Goal: Task Accomplishment & Management: Manage account settings

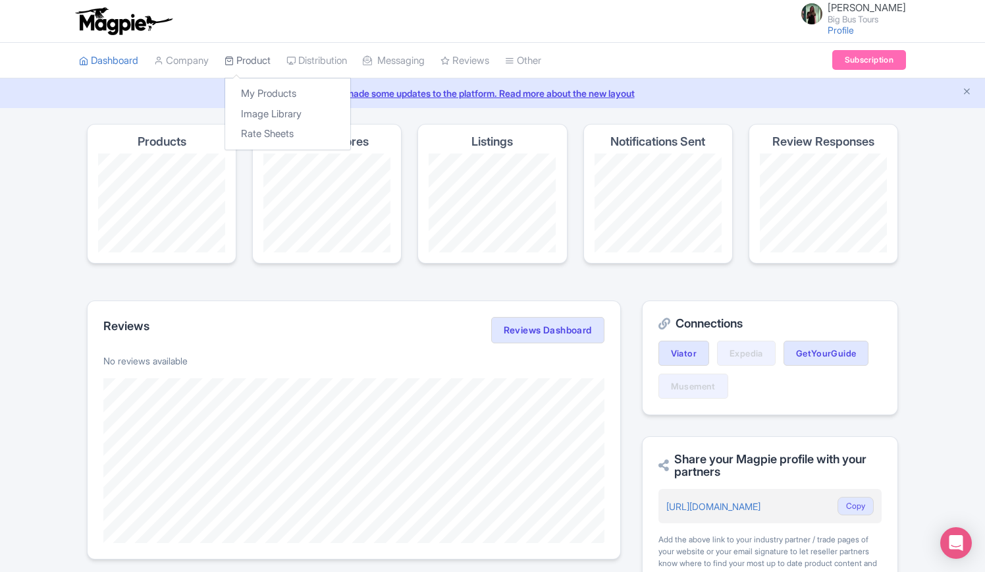
click at [265, 61] on link "Product" at bounding box center [248, 61] width 46 height 36
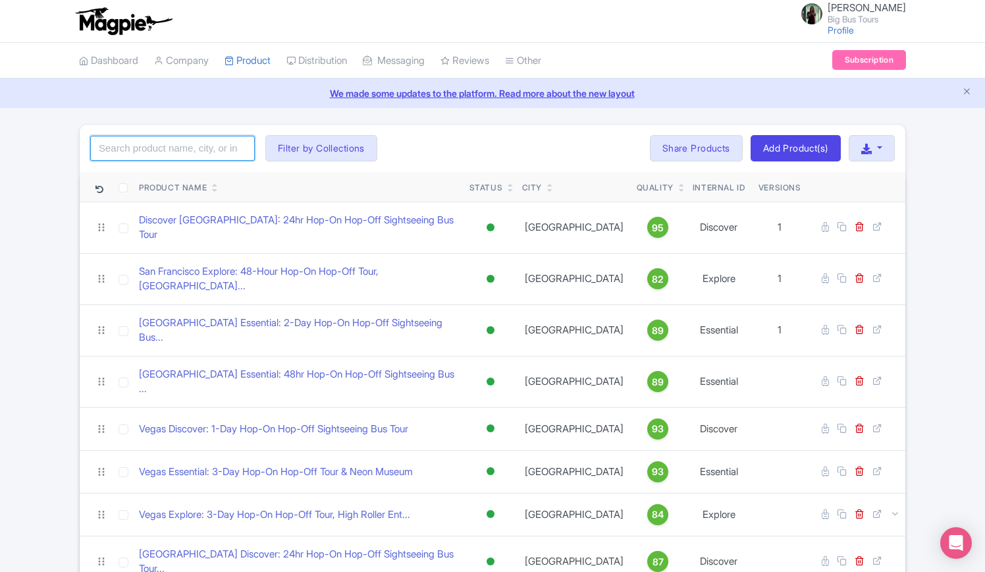
click at [182, 151] on input "search" at bounding box center [172, 148] width 165 height 25
type input "[GEOGRAPHIC_DATA]"
click button "Search" at bounding box center [0, 0] width 0 height 0
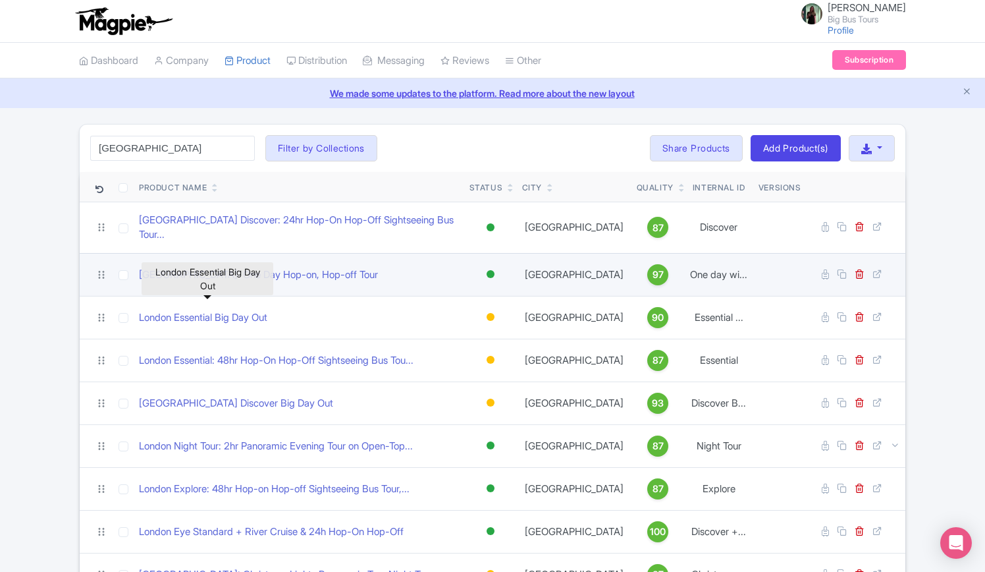
click at [382, 267] on div "[GEOGRAPHIC_DATA]: One Day Hop-on, Hop-off Tour" at bounding box center [299, 274] width 320 height 15
click at [285, 267] on link "[GEOGRAPHIC_DATA]: One Day Hop-on, Hop-off Tour" at bounding box center [258, 274] width 239 height 15
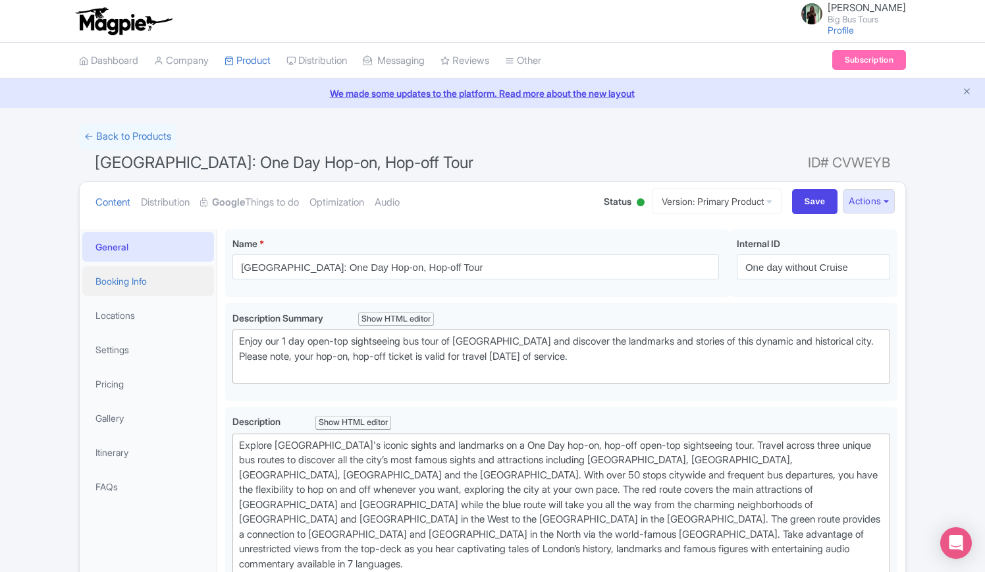
click at [117, 279] on link "Booking Info" at bounding box center [148, 281] width 132 height 30
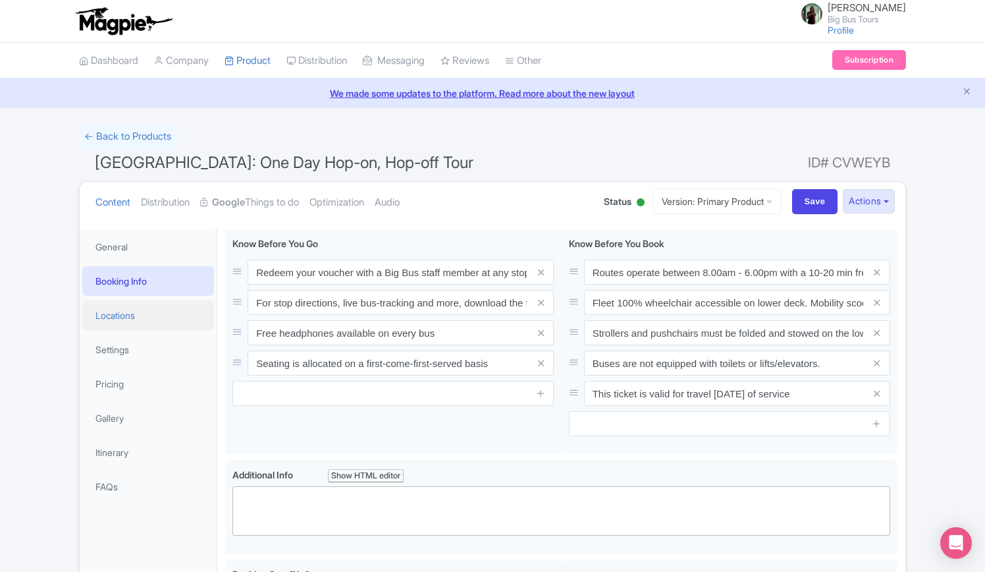
click at [130, 322] on link "Locations" at bounding box center [148, 315] width 132 height 30
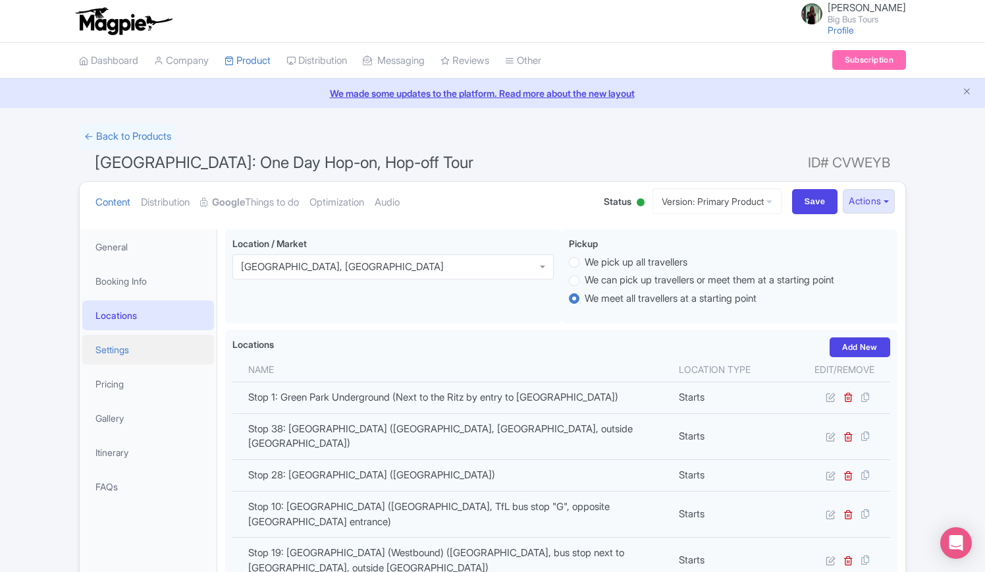
click at [116, 349] on link "Settings" at bounding box center [148, 350] width 132 height 30
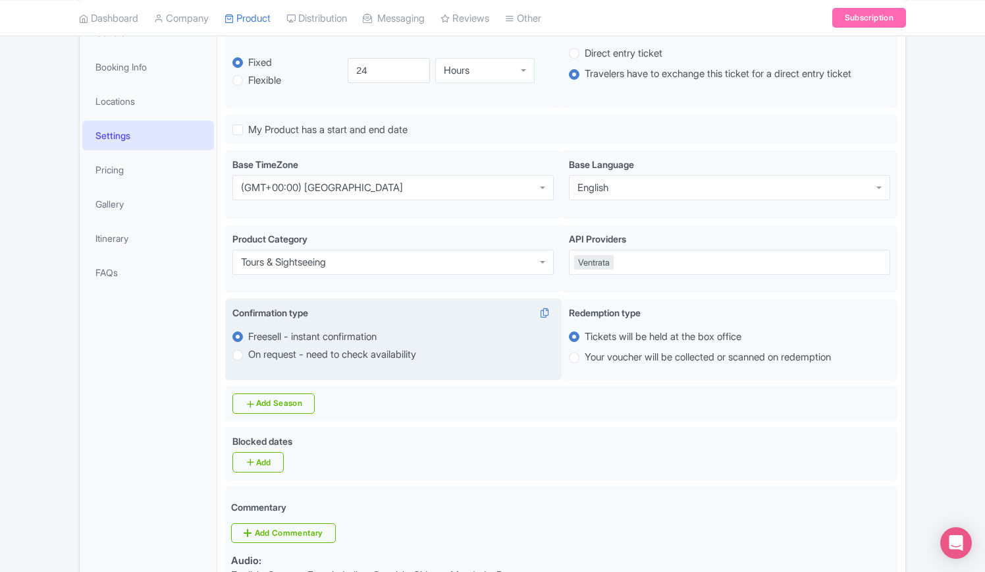
scroll to position [66, 0]
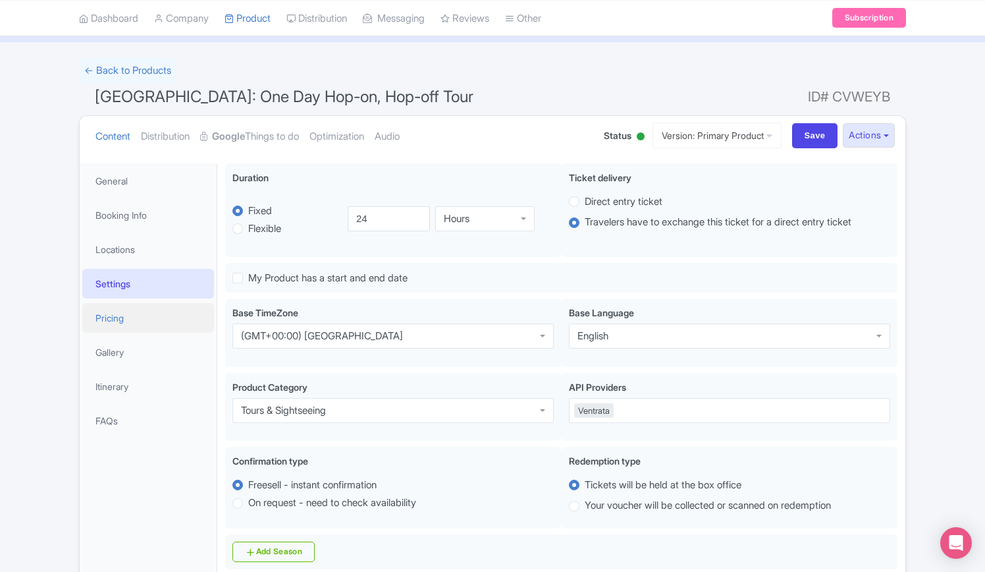
click at [140, 314] on link "Pricing" at bounding box center [148, 318] width 132 height 30
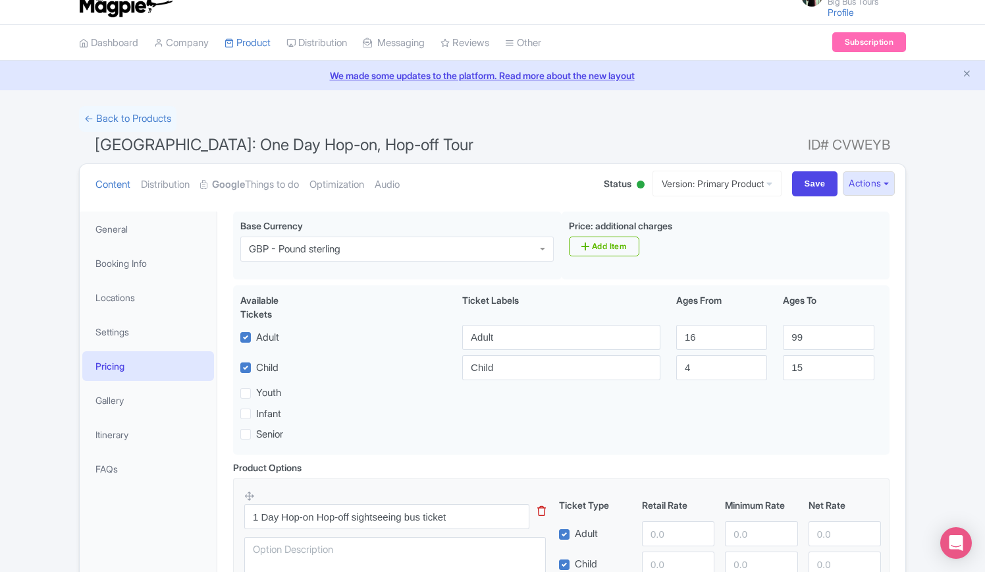
scroll to position [0, 0]
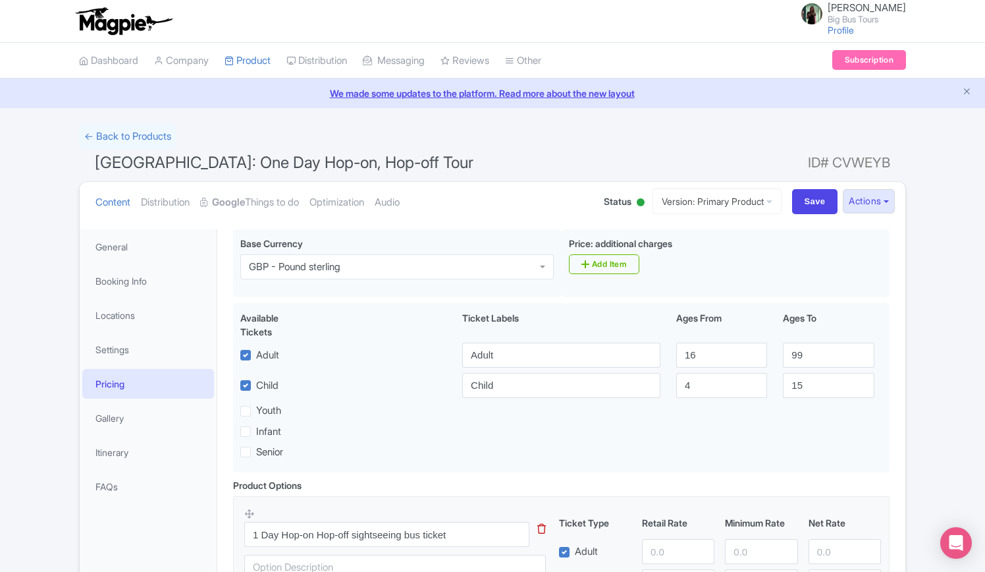
click at [82, 369] on link "Pricing" at bounding box center [148, 384] width 132 height 30
